Goal: Transaction & Acquisition: Purchase product/service

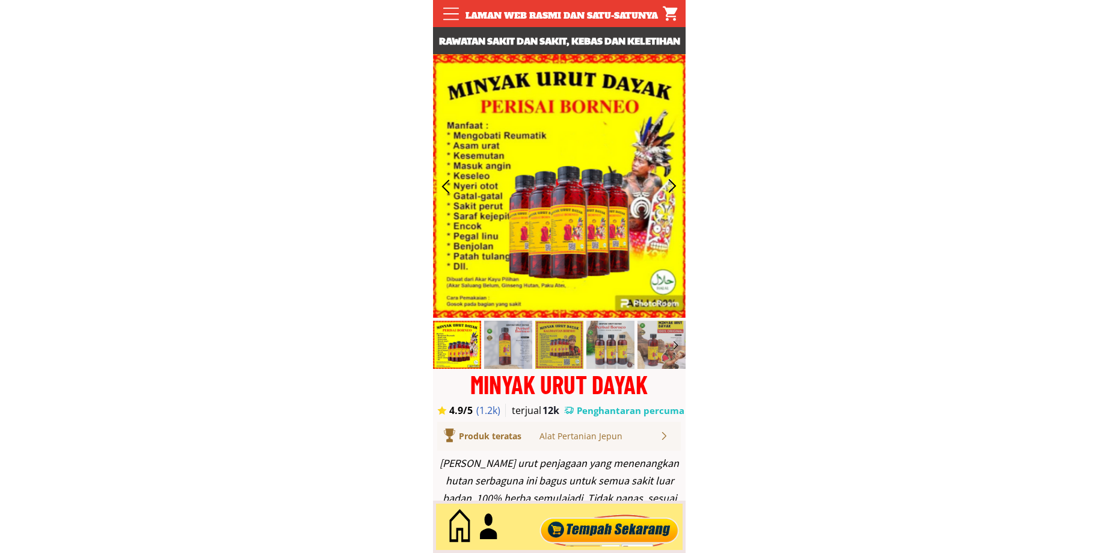
type input "Robhayah bt halid alamat pt pt"
click at [577, 538] on div at bounding box center [608, 527] width 145 height 40
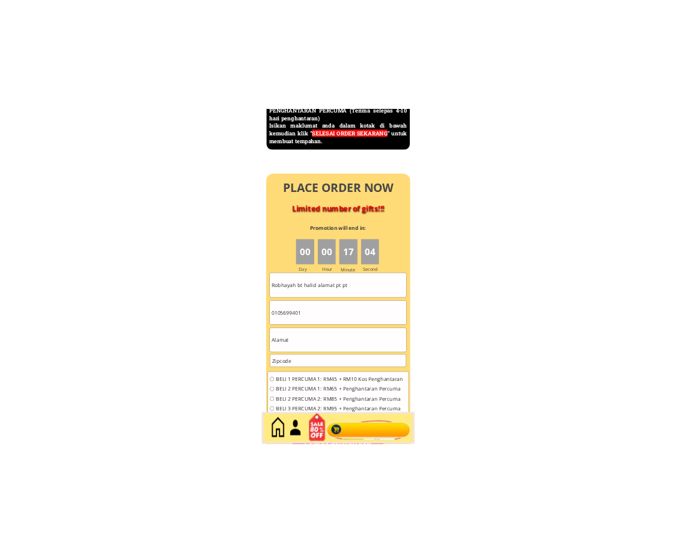
scroll to position [5317, 0]
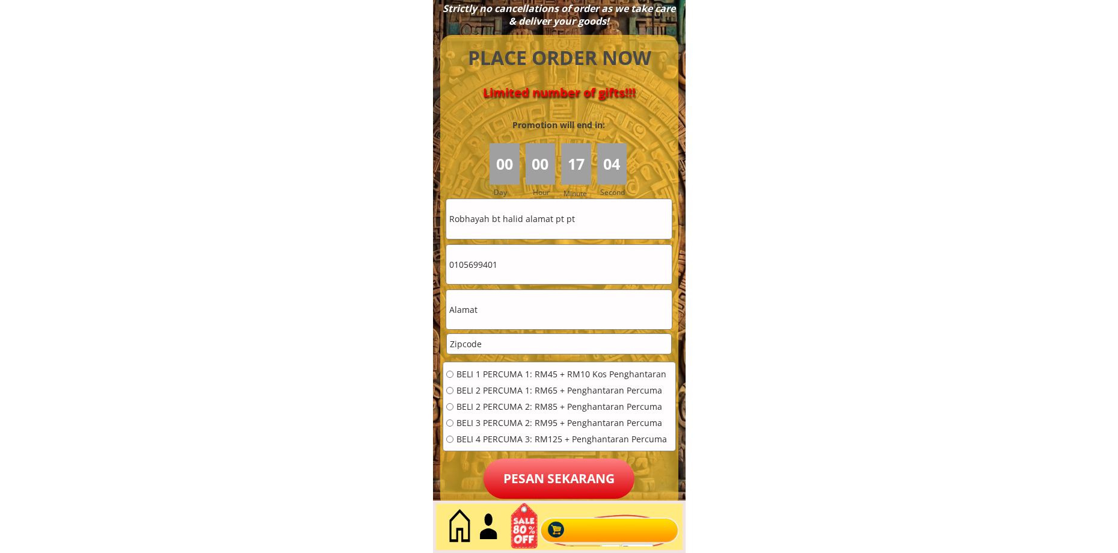
click at [494, 245] on input "0105699401" at bounding box center [558, 264] width 225 height 39
paste input "38443383"
type input "0138443383"
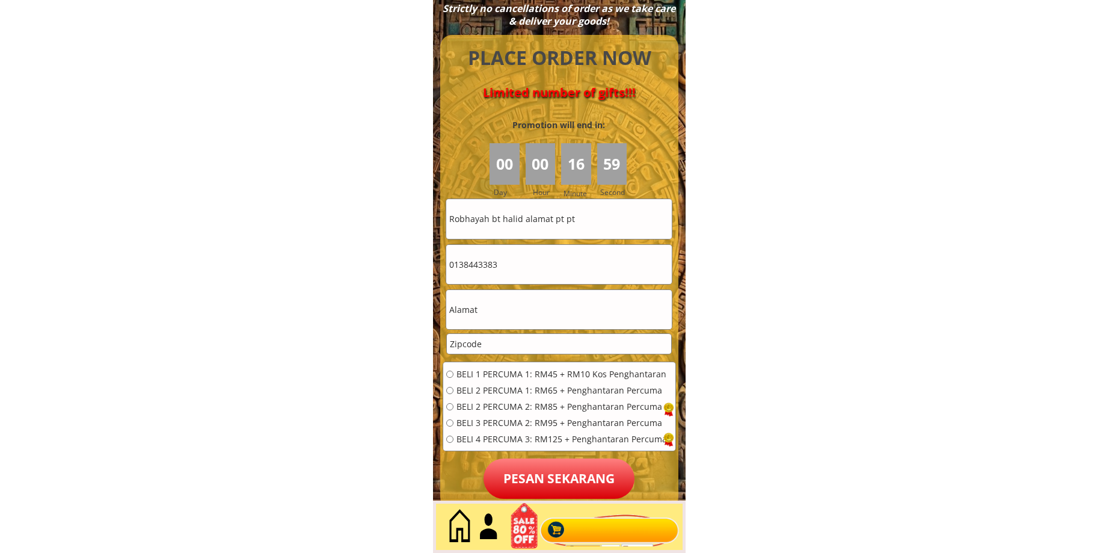
click at [568, 228] on input "Robhayah bt halid alamat pt pt" at bounding box center [558, 218] width 225 height 39
paste input "snah anak uding"
type input "[PERSON_NAME] anak uding"
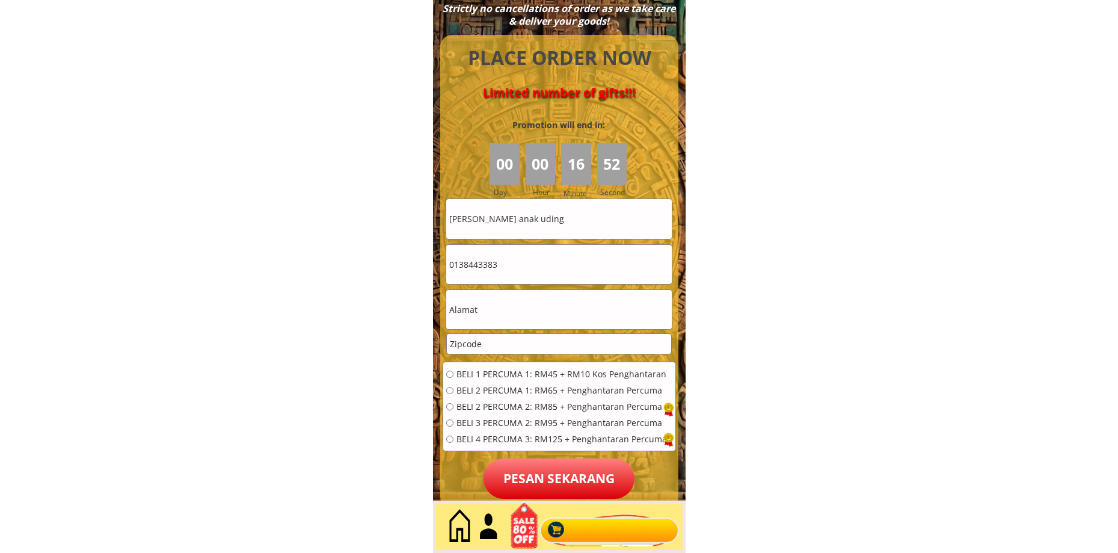
click at [516, 299] on input "text" at bounding box center [558, 309] width 225 height 39
paste input "Lot 6407 [GEOGRAPHIC_DATA]"
type input "Lot 6407 [GEOGRAPHIC_DATA]"
click at [475, 375] on span "BELI 1 PERCUMA 1: RM45 + RM10 Kos Penghantaran" at bounding box center [561, 374] width 210 height 8
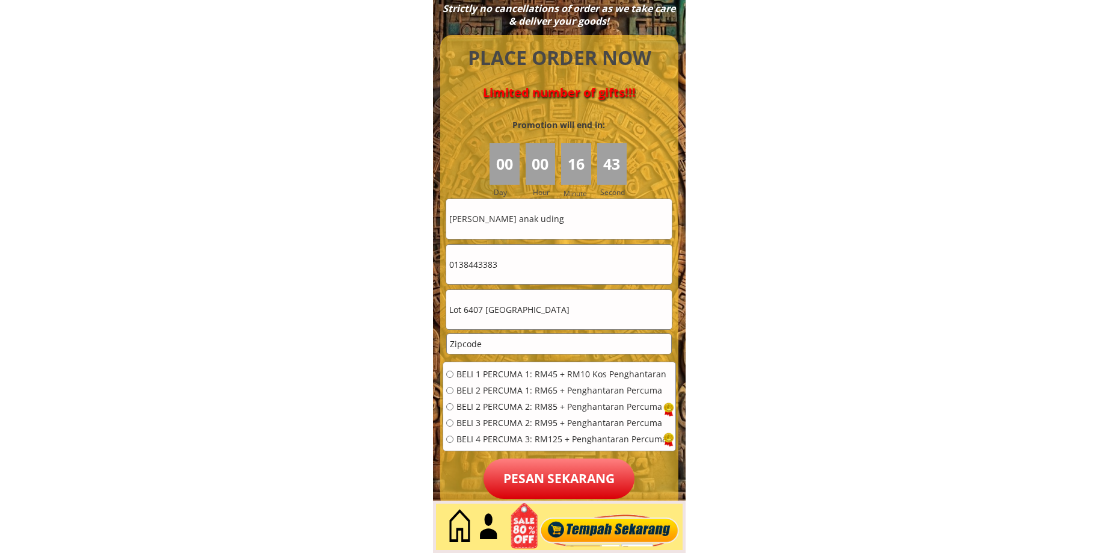
radio input "true"
click at [521, 311] on input "Lot 6407 [GEOGRAPHIC_DATA]" at bounding box center [558, 309] width 225 height 39
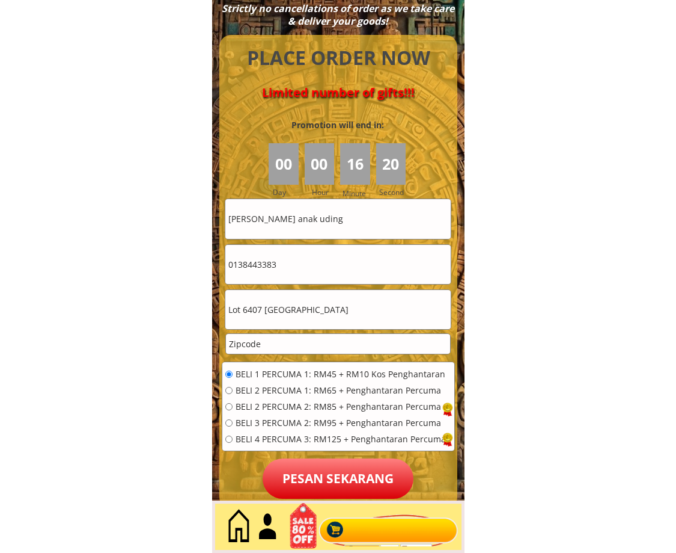
click at [286, 339] on input "number" at bounding box center [338, 344] width 224 height 20
paste input "98000"
type input "98000"
click at [304, 482] on p "Pesan sekarang" at bounding box center [338, 478] width 151 height 40
